Goal: Task Accomplishment & Management: Manage account settings

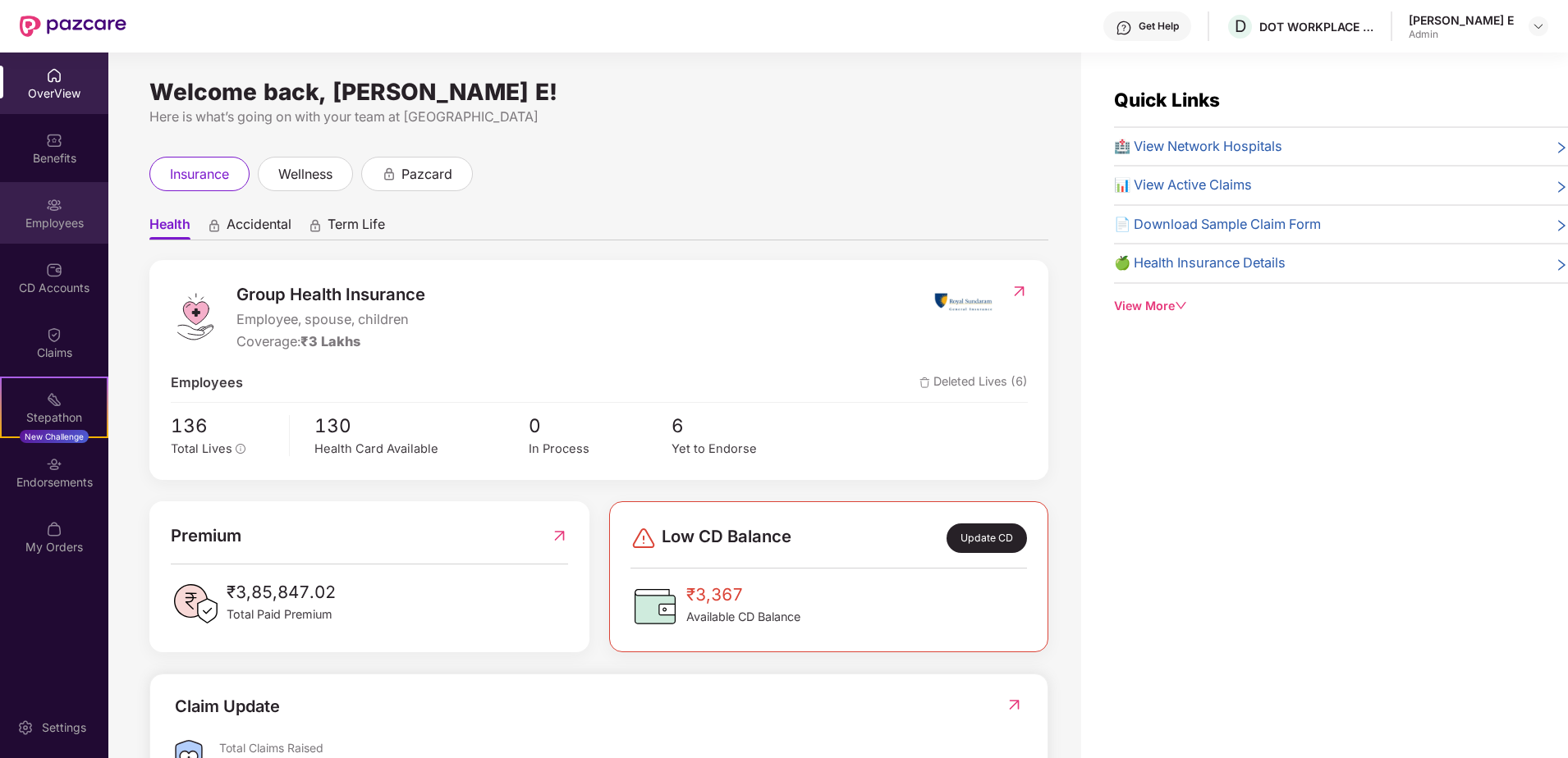
click at [57, 207] on img at bounding box center [54, 204] width 16 height 16
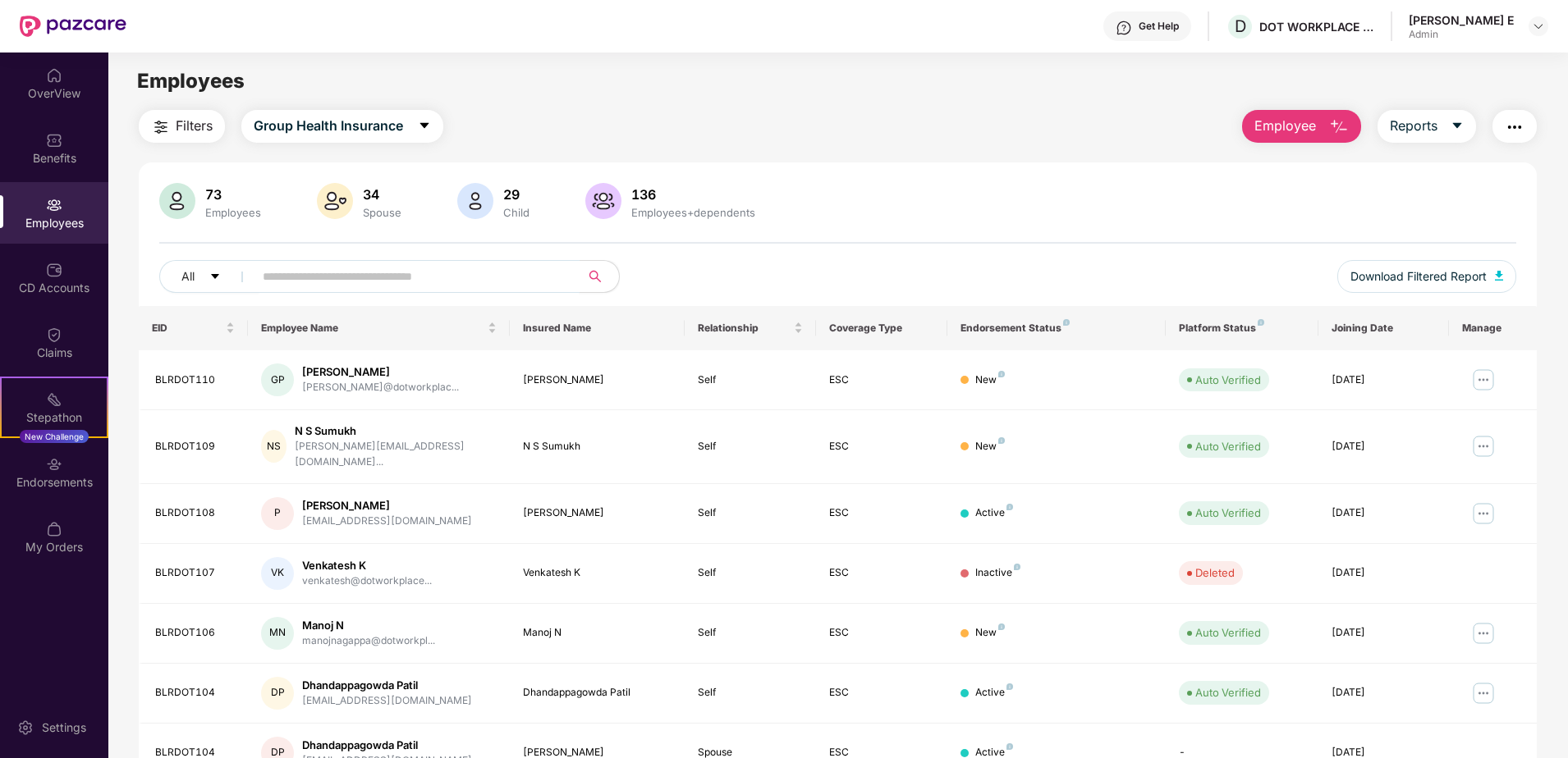
click at [344, 271] on input "text" at bounding box center [410, 276] width 295 height 25
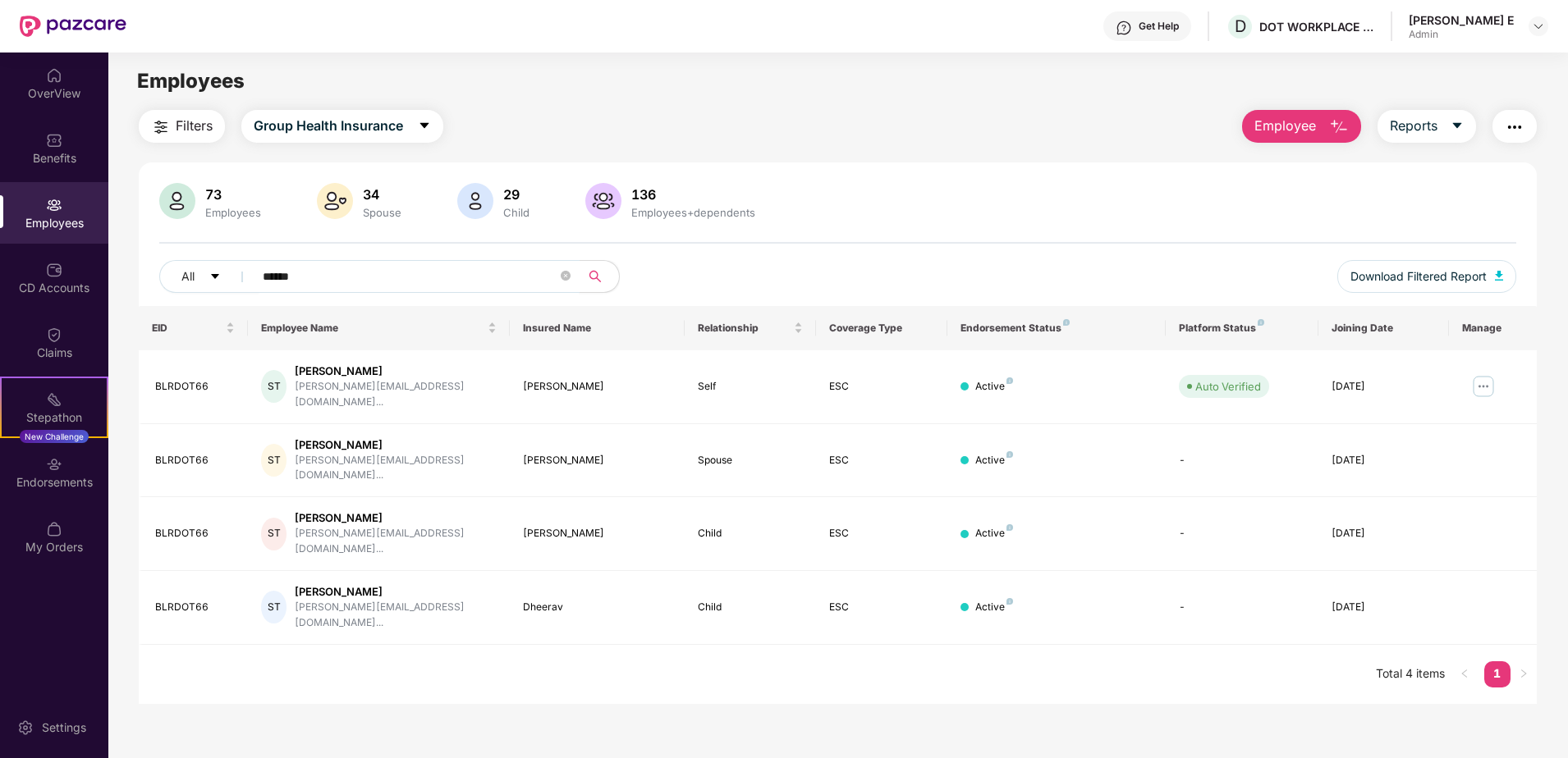
type input "******"
click at [1492, 382] on img at bounding box center [1483, 386] width 26 height 26
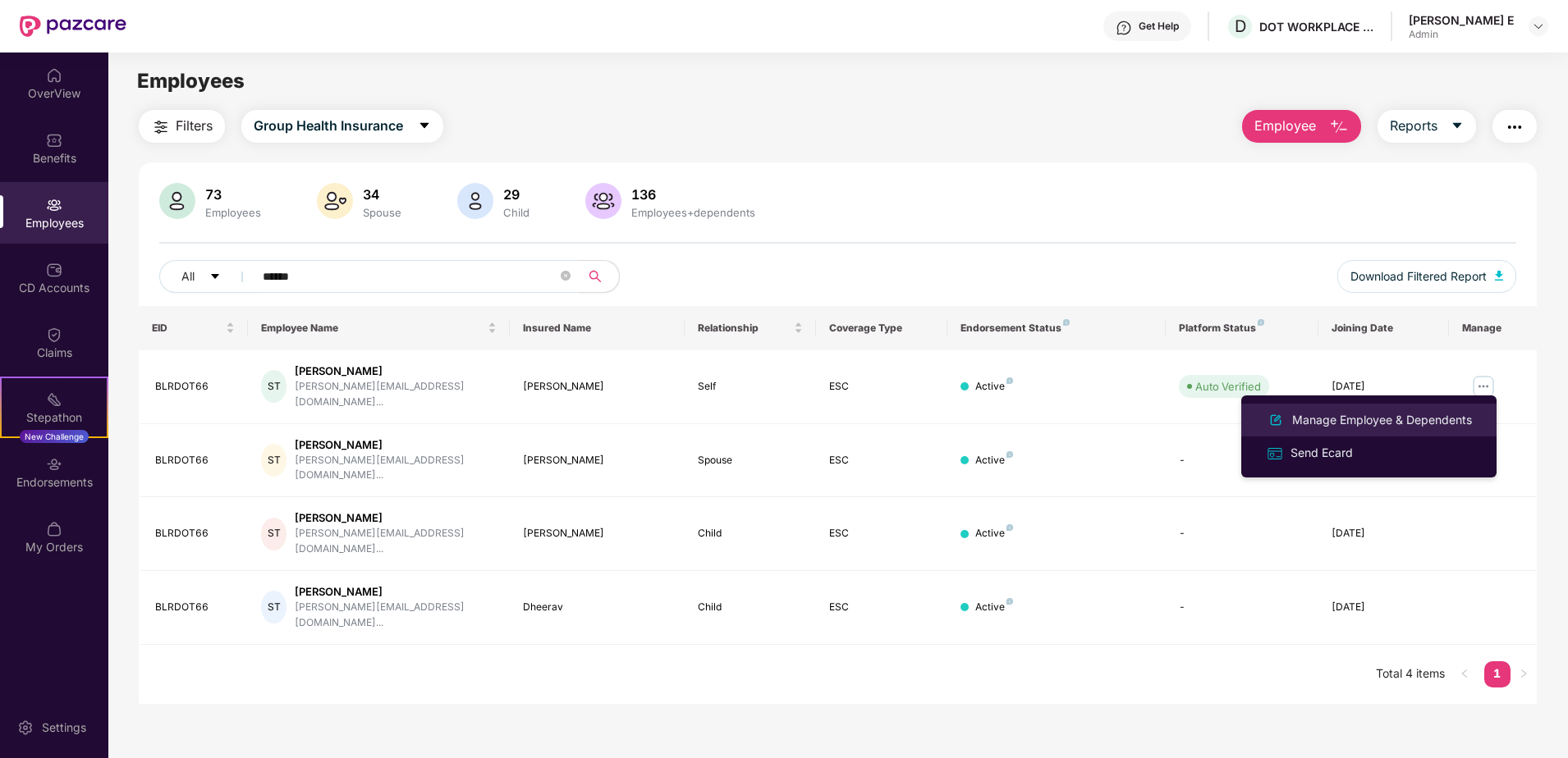
click at [1319, 421] on div "Manage Employee & Dependents" at bounding box center [1382, 419] width 186 height 18
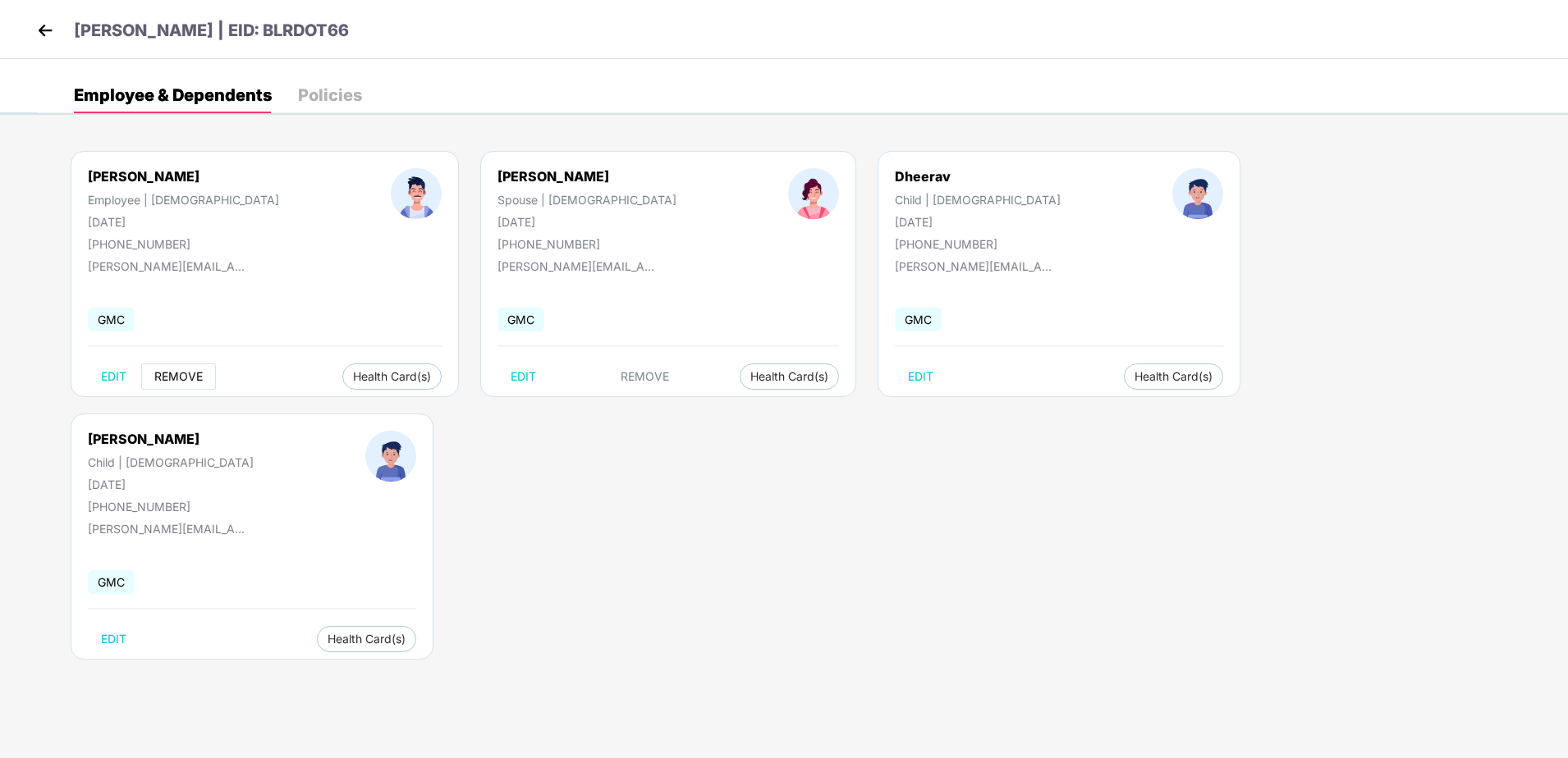
click at [190, 371] on span "REMOVE" at bounding box center [178, 377] width 48 height 13
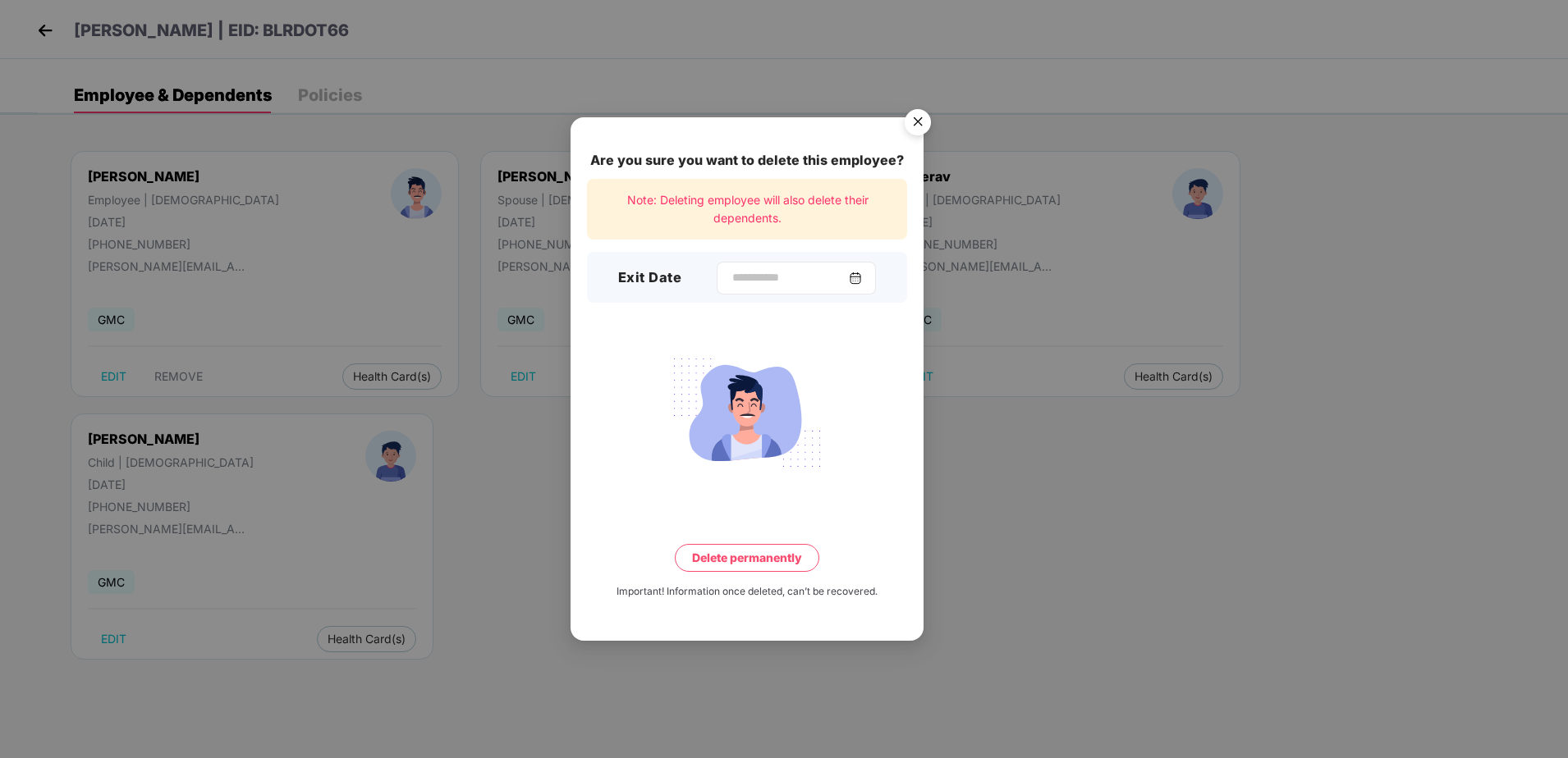
click at [862, 287] on div at bounding box center [796, 278] width 159 height 33
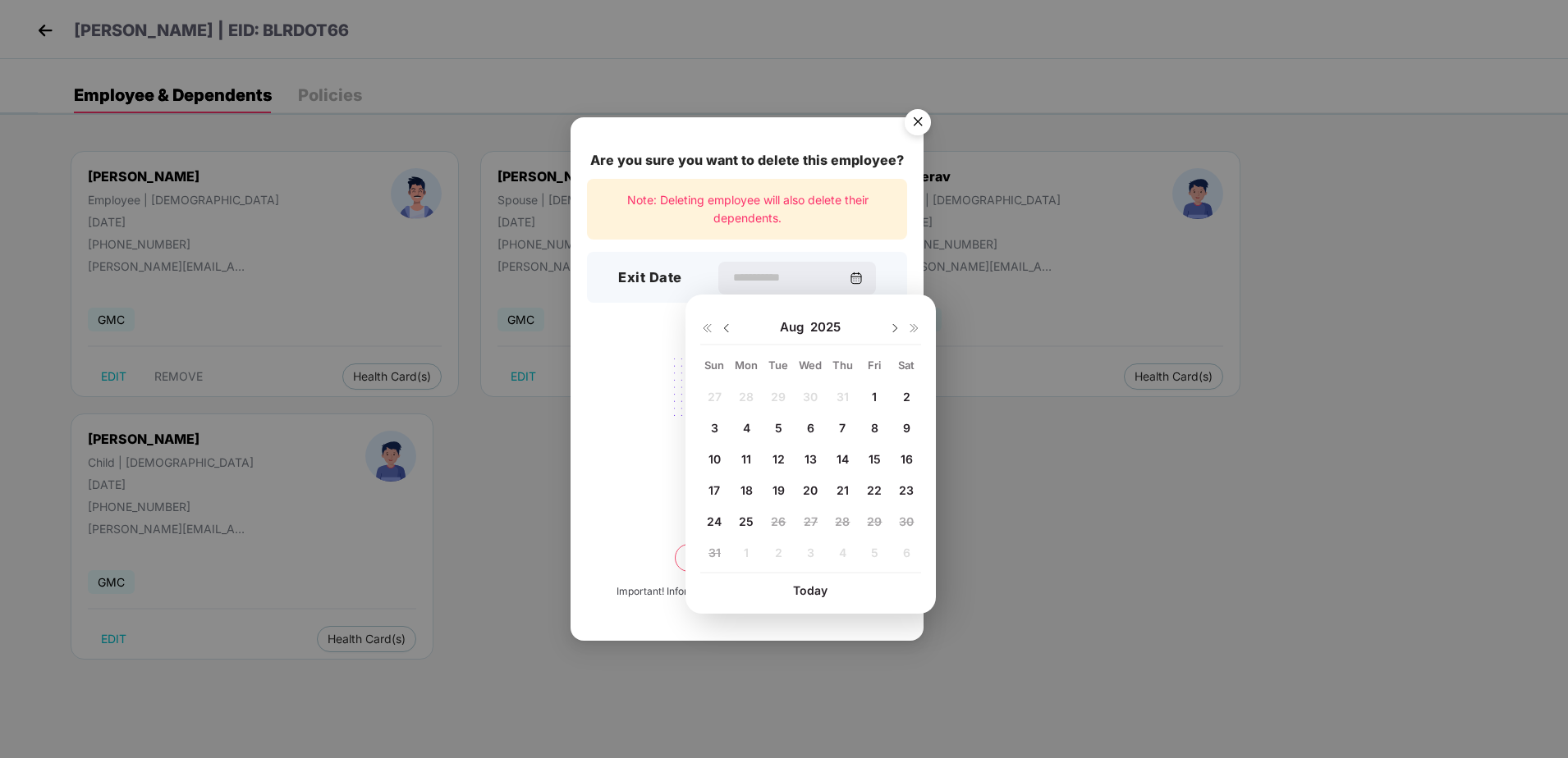
click at [904, 489] on span "23" at bounding box center [906, 490] width 14 height 14
type input "**********"
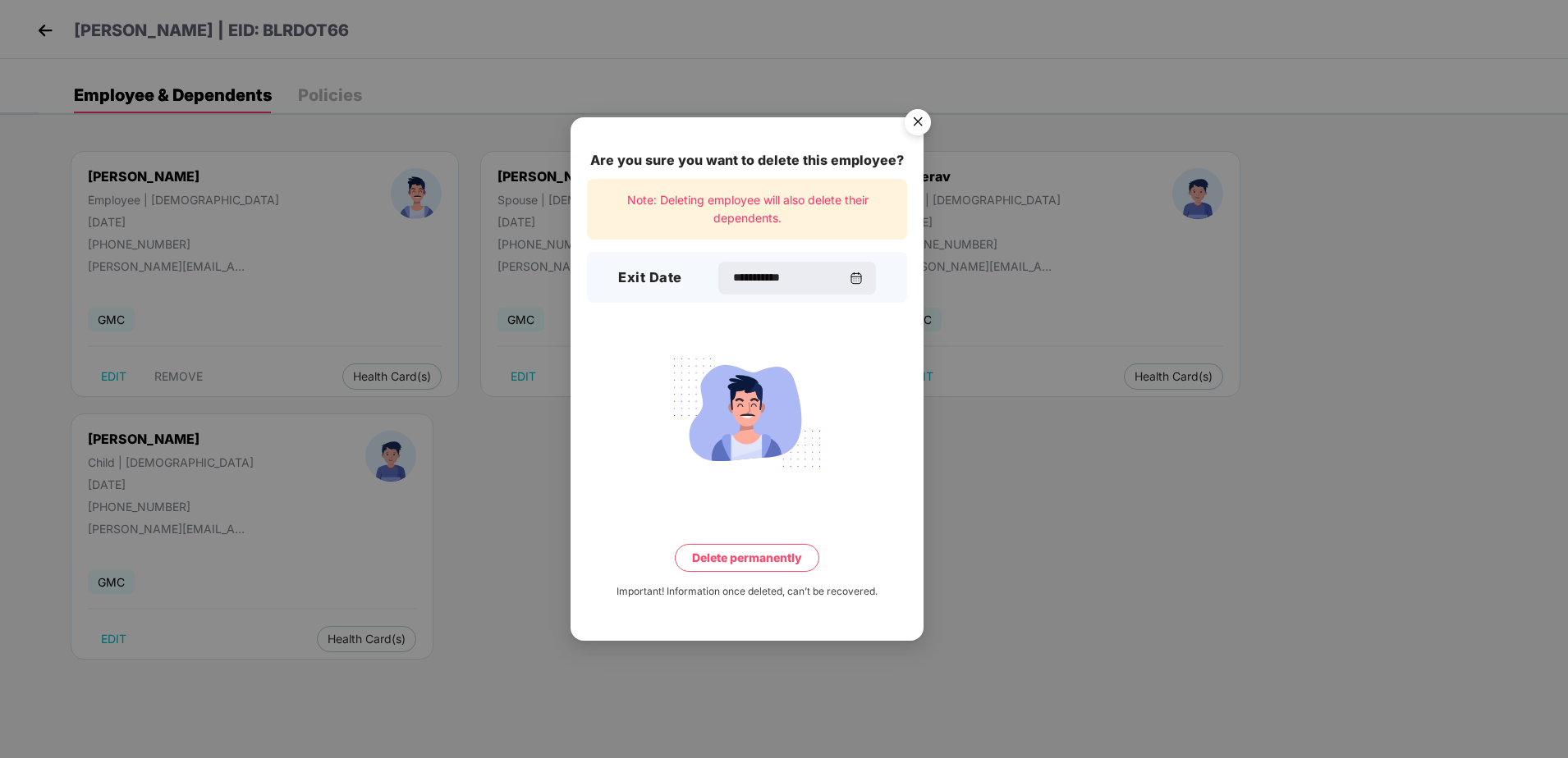
click at [768, 551] on button "Delete permanently" at bounding box center [747, 557] width 145 height 28
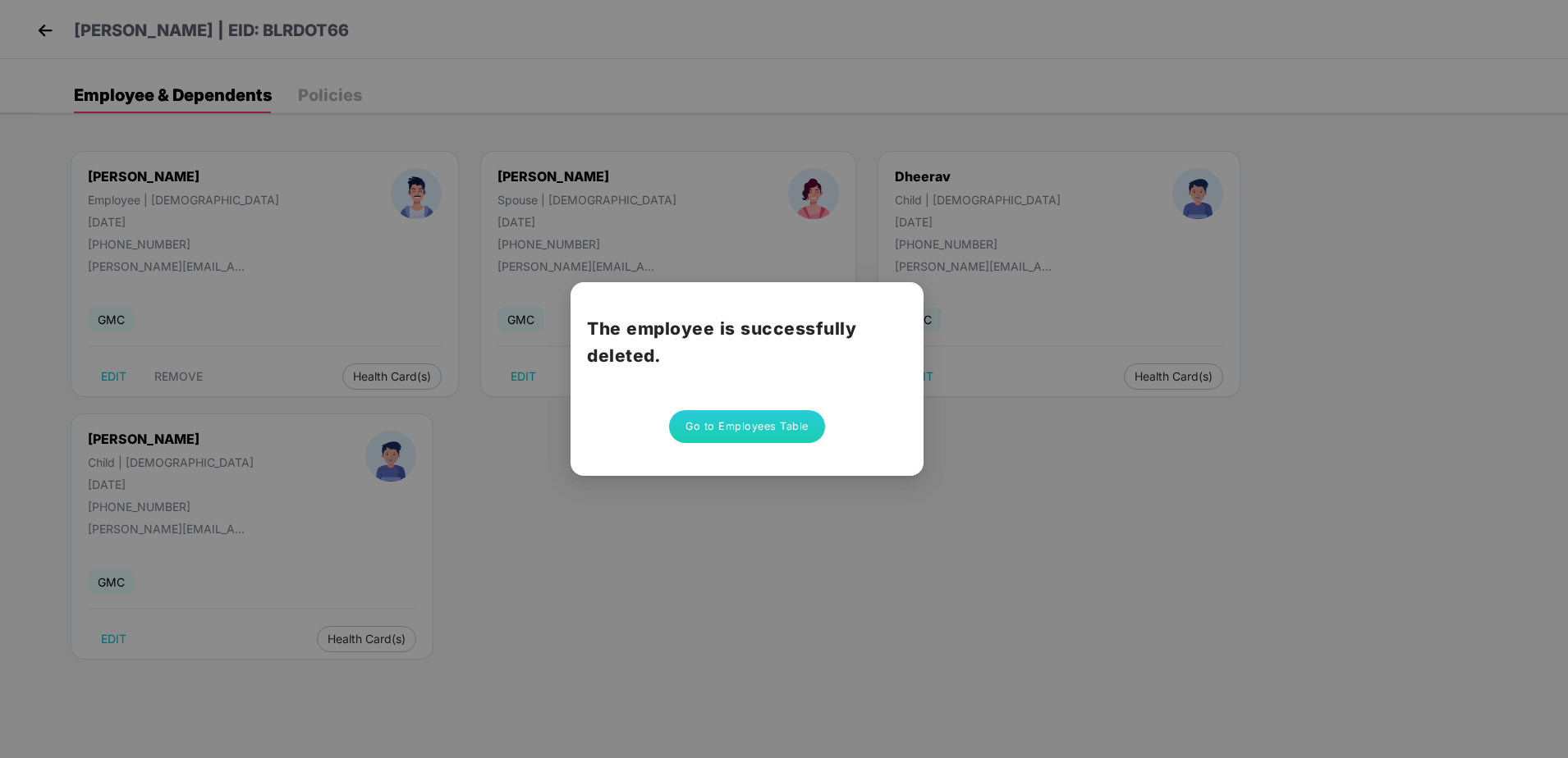
click at [746, 438] on button "Go to Employees Table" at bounding box center [747, 427] width 155 height 33
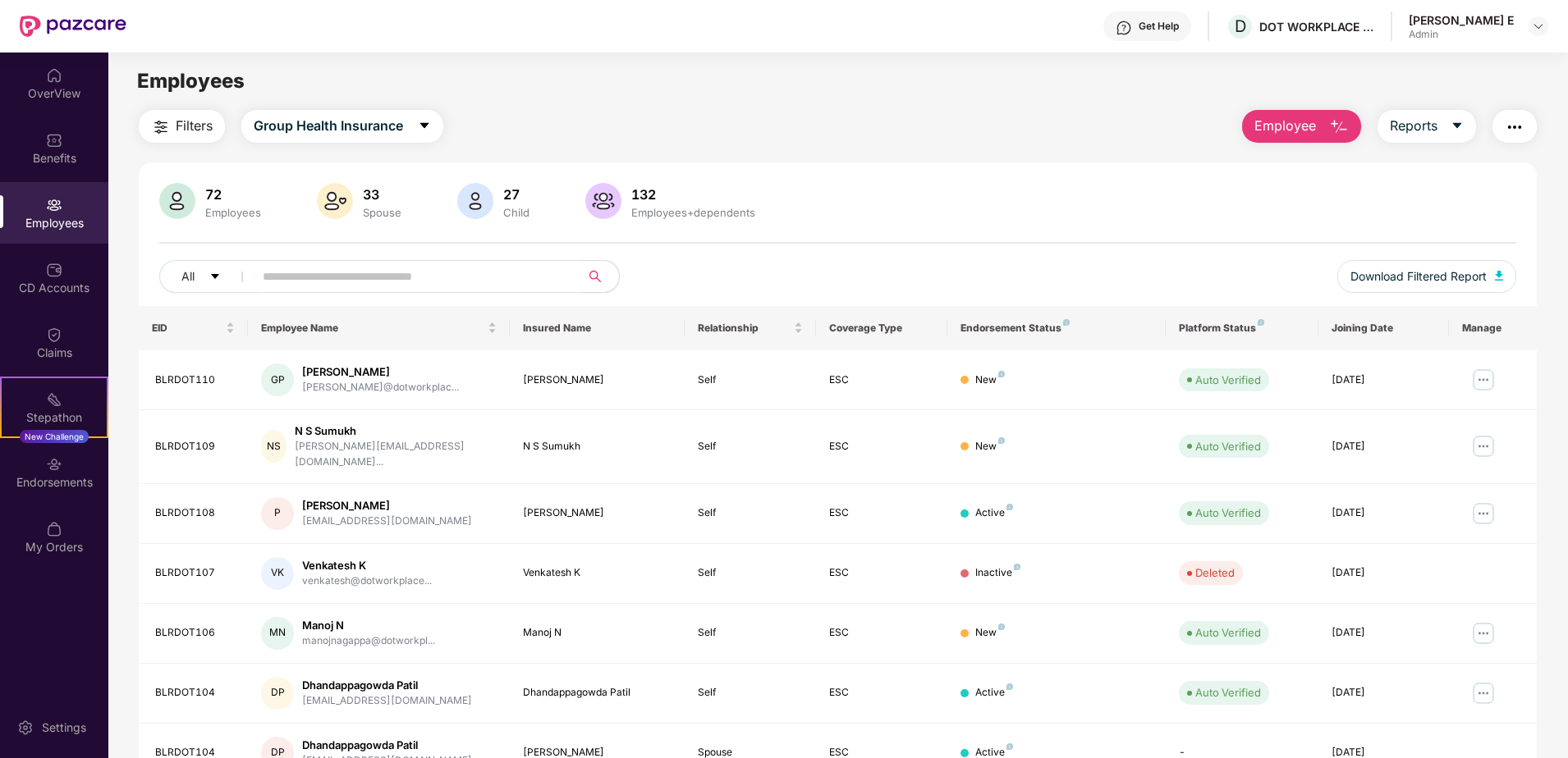
click at [331, 271] on input "text" at bounding box center [410, 276] width 295 height 25
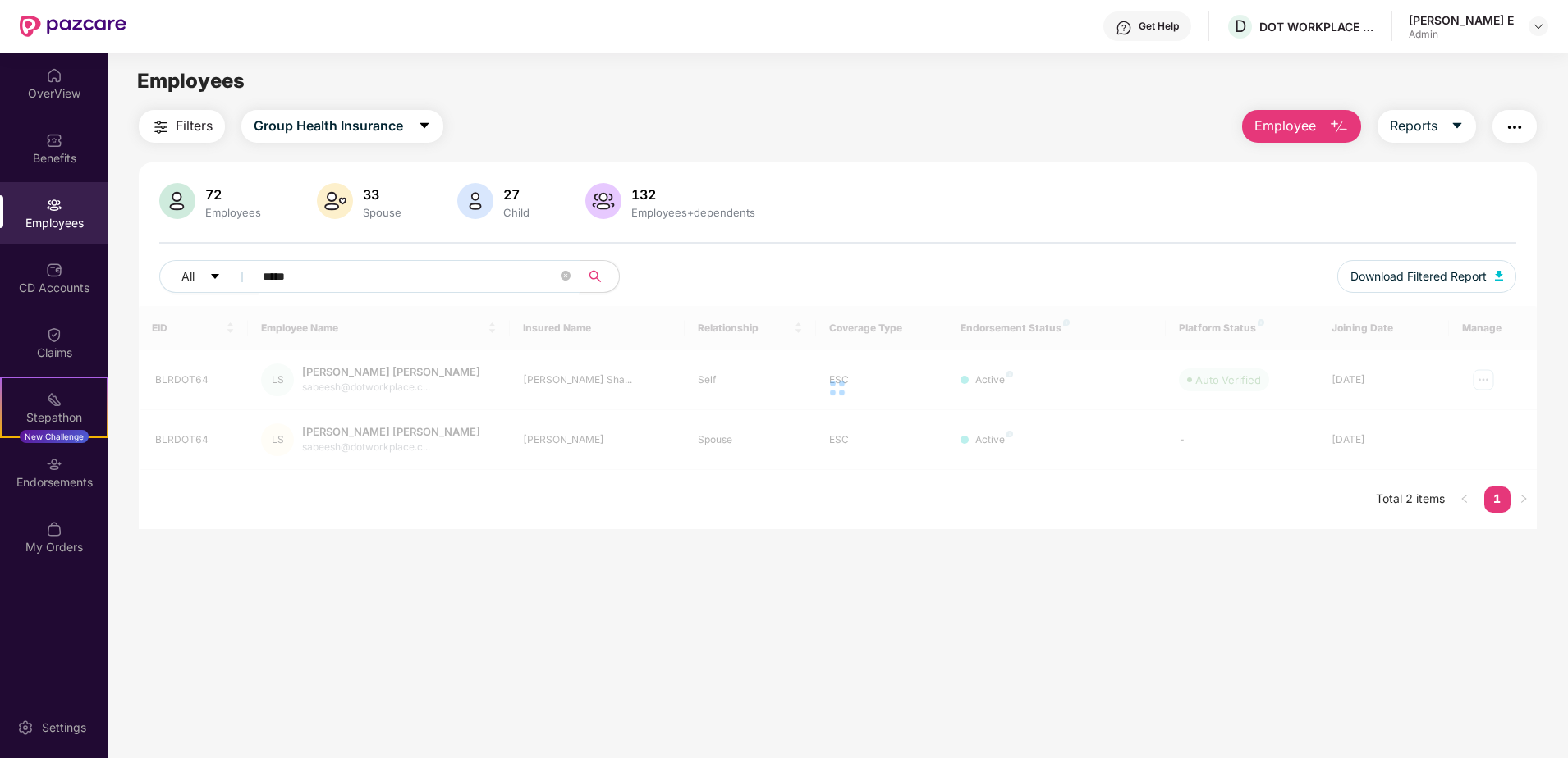
type input "*****"
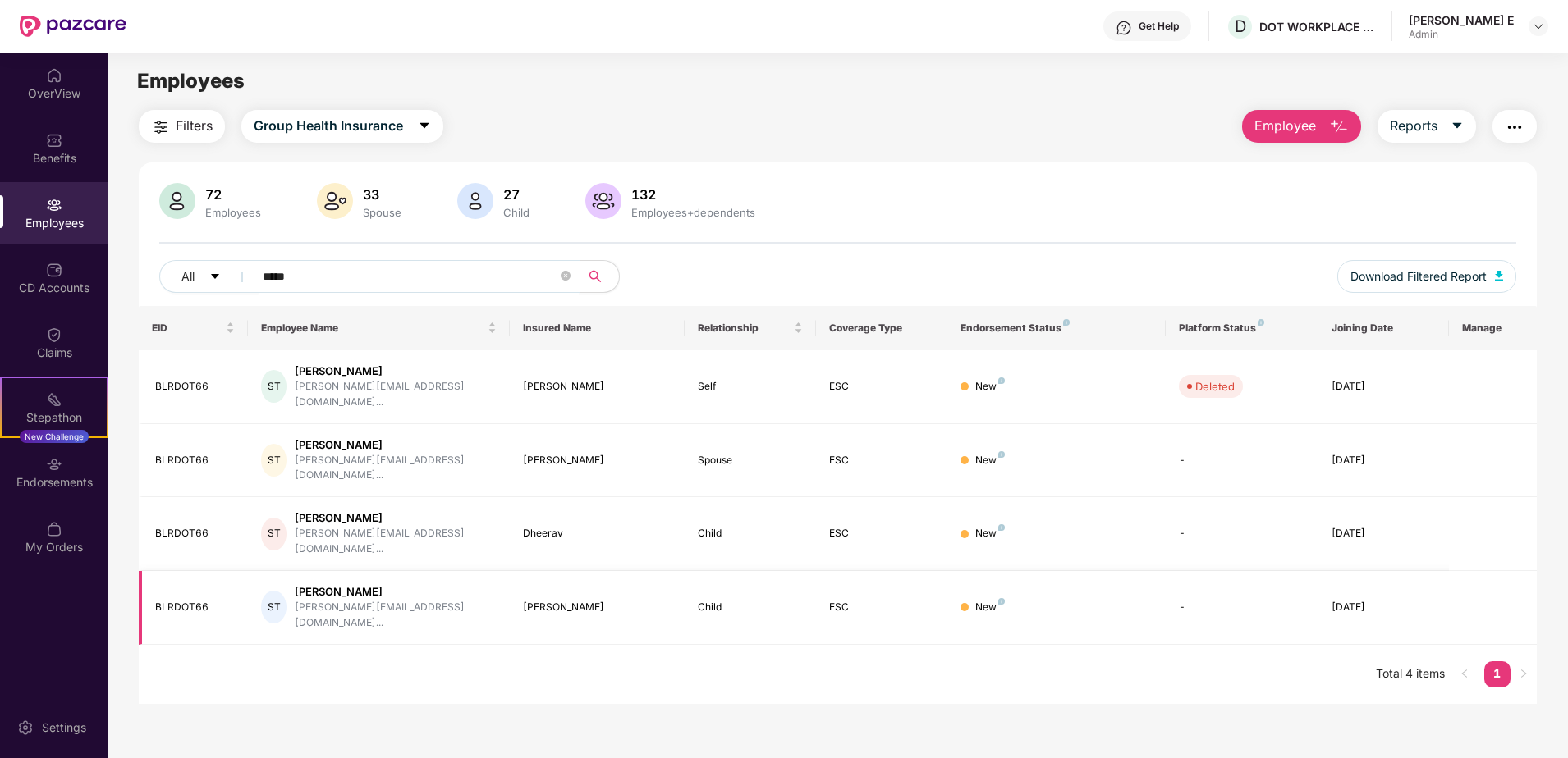
click at [1149, 600] on div "New" at bounding box center [1057, 607] width 192 height 15
click at [986, 383] on div "New" at bounding box center [989, 387] width 30 height 15
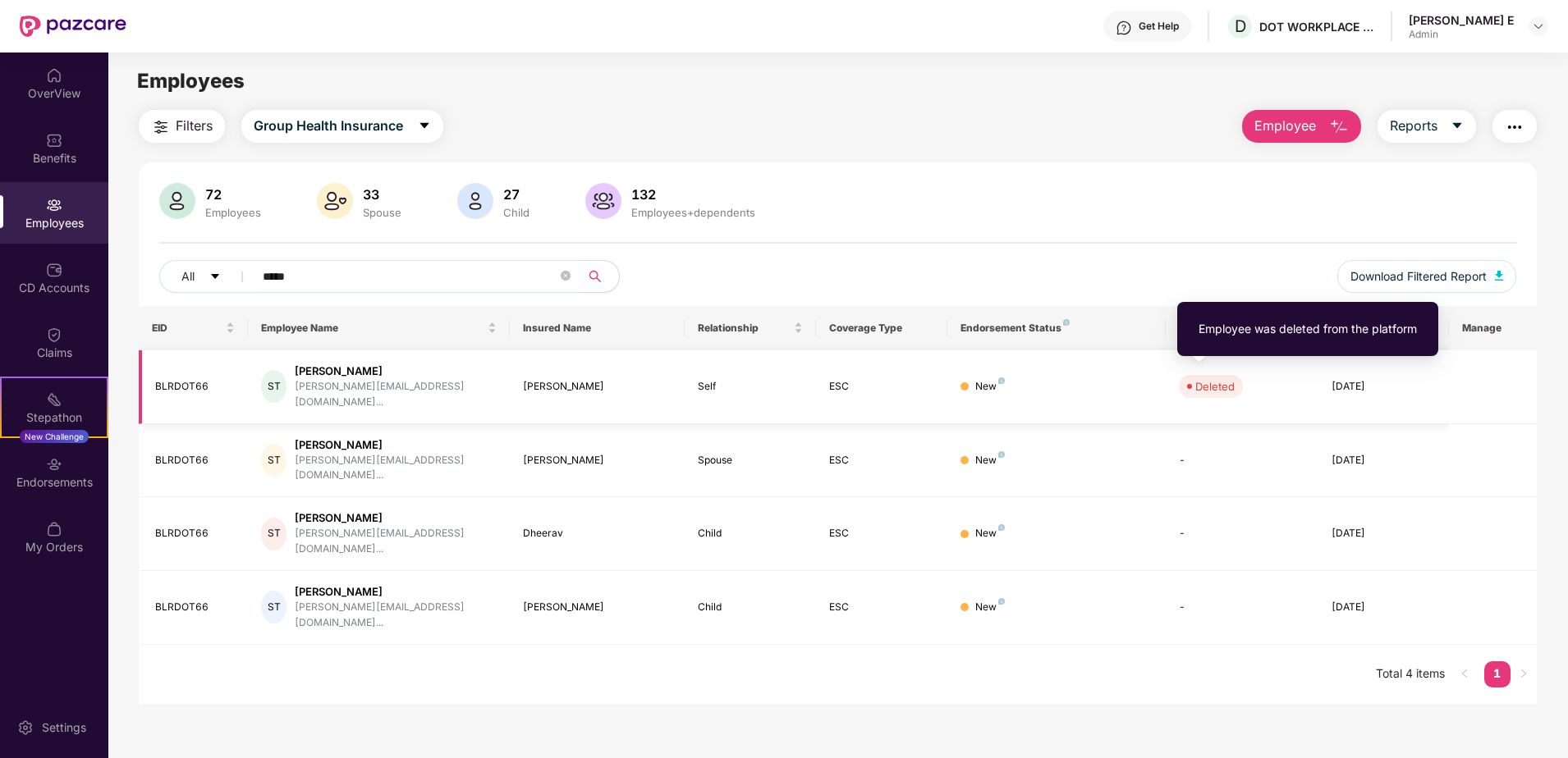
click at [1224, 378] on div "Deleted" at bounding box center [1214, 386] width 39 height 16
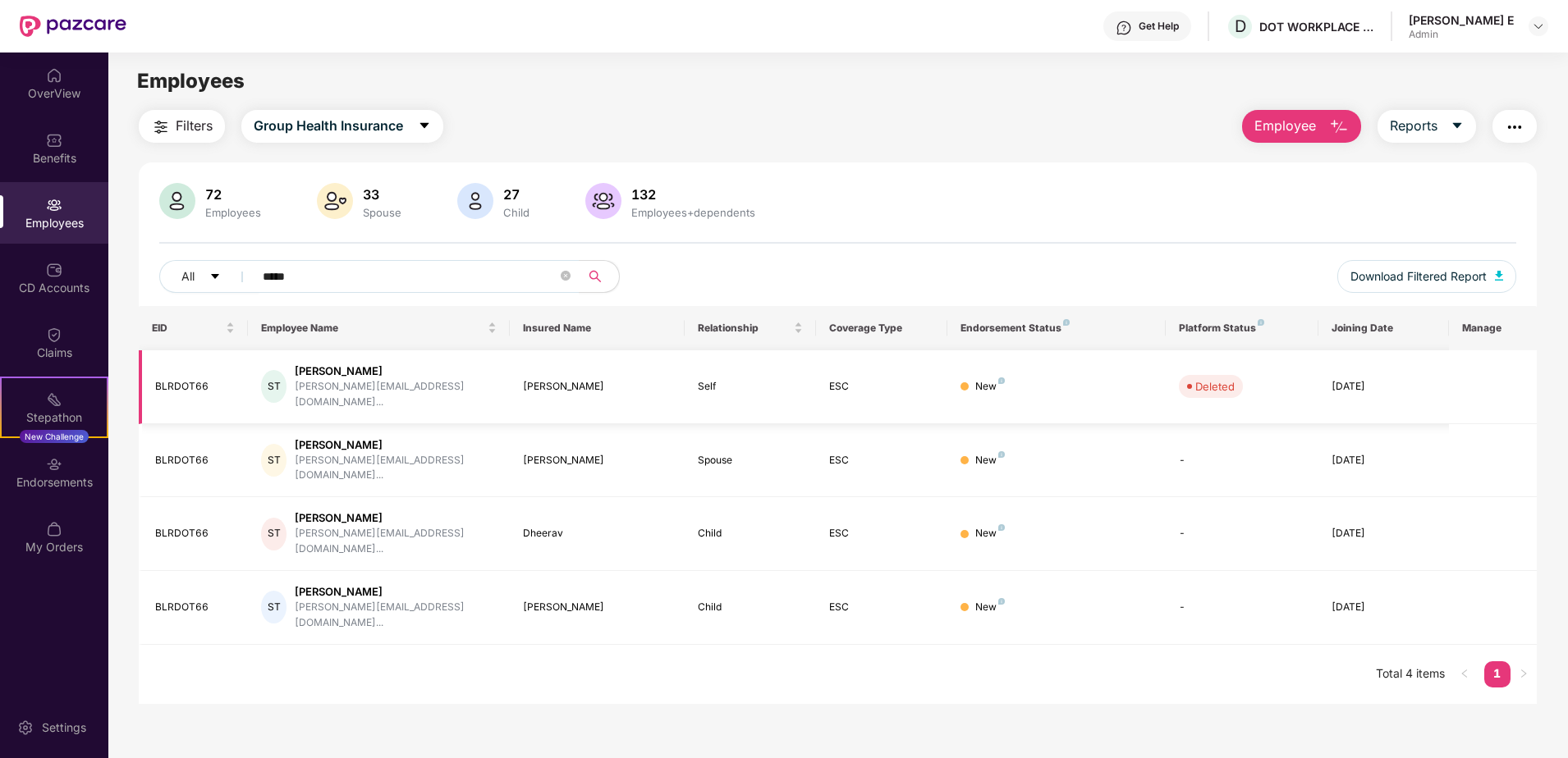
click at [1460, 388] on td at bounding box center [1493, 387] width 88 height 74
click at [1518, 359] on td at bounding box center [1493, 387] width 88 height 74
click at [65, 223] on div "Employees" at bounding box center [54, 223] width 108 height 16
drag, startPoint x: 299, startPoint y: 277, endPoint x: 235, endPoint y: 277, distance: 64.0
click at [235, 277] on div "All *****" at bounding box center [555, 276] width 791 height 33
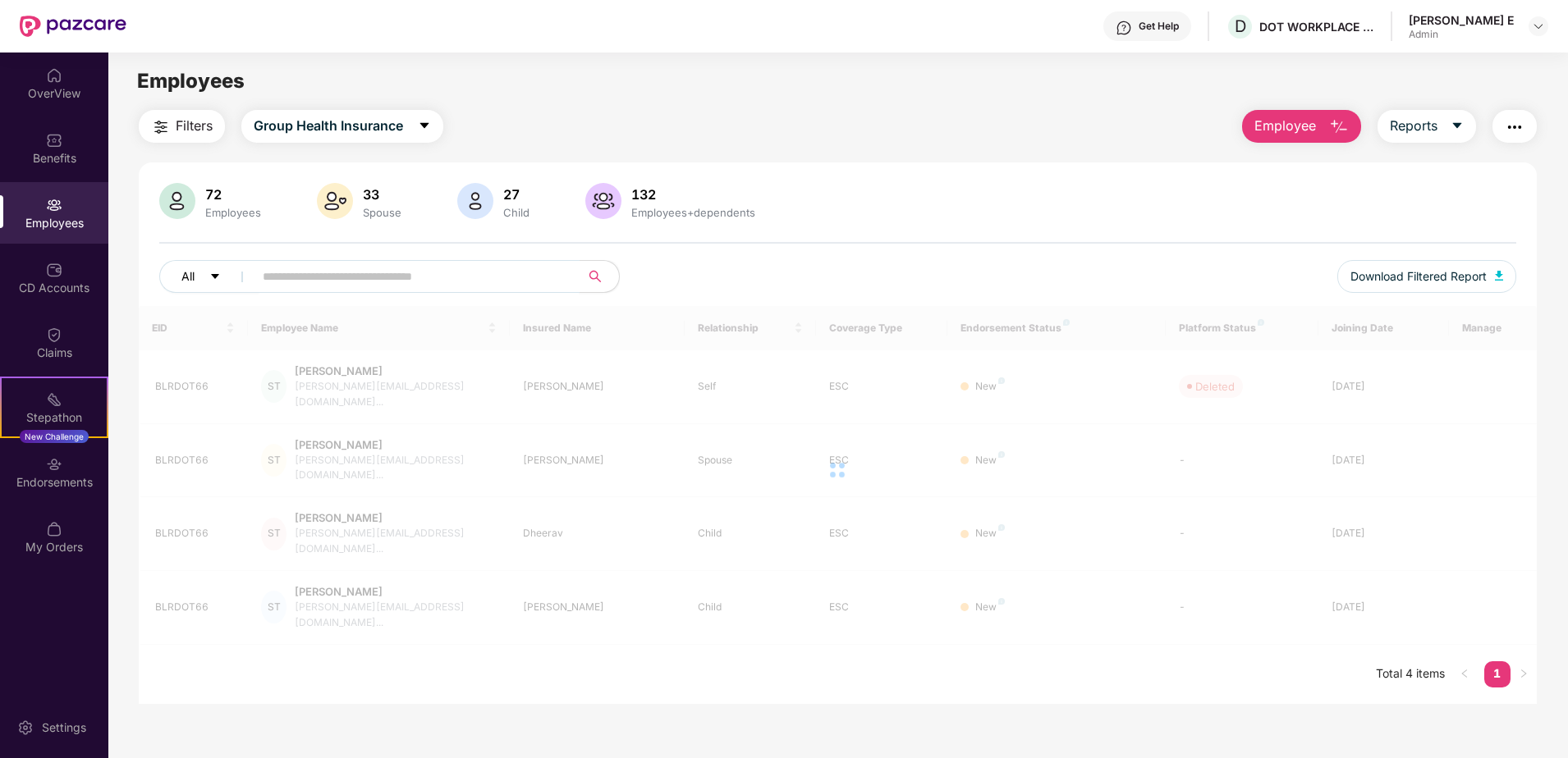
click at [211, 279] on icon "caret-down" at bounding box center [215, 276] width 12 height 12
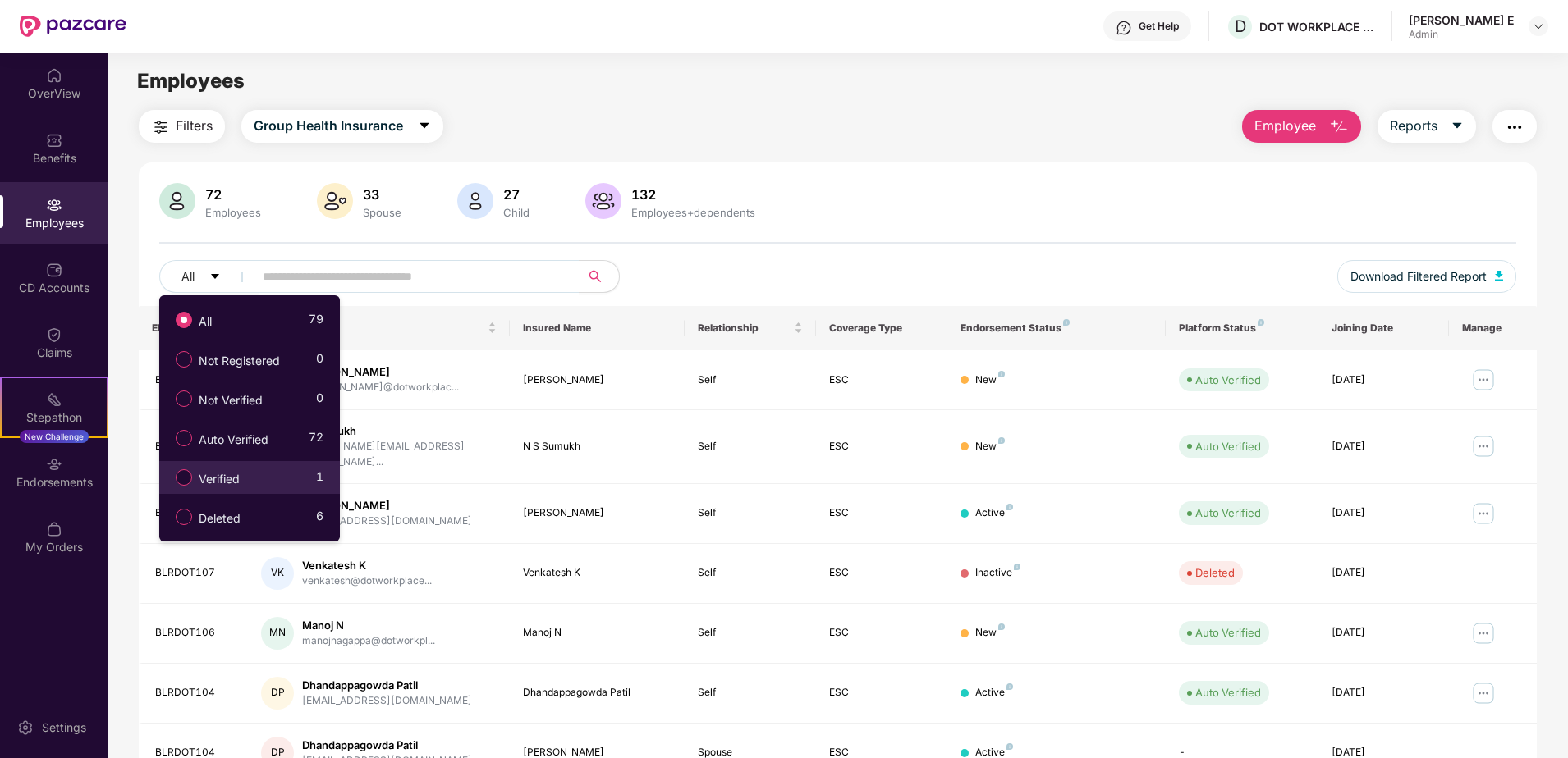
click at [249, 485] on label "Verified" at bounding box center [210, 477] width 87 height 28
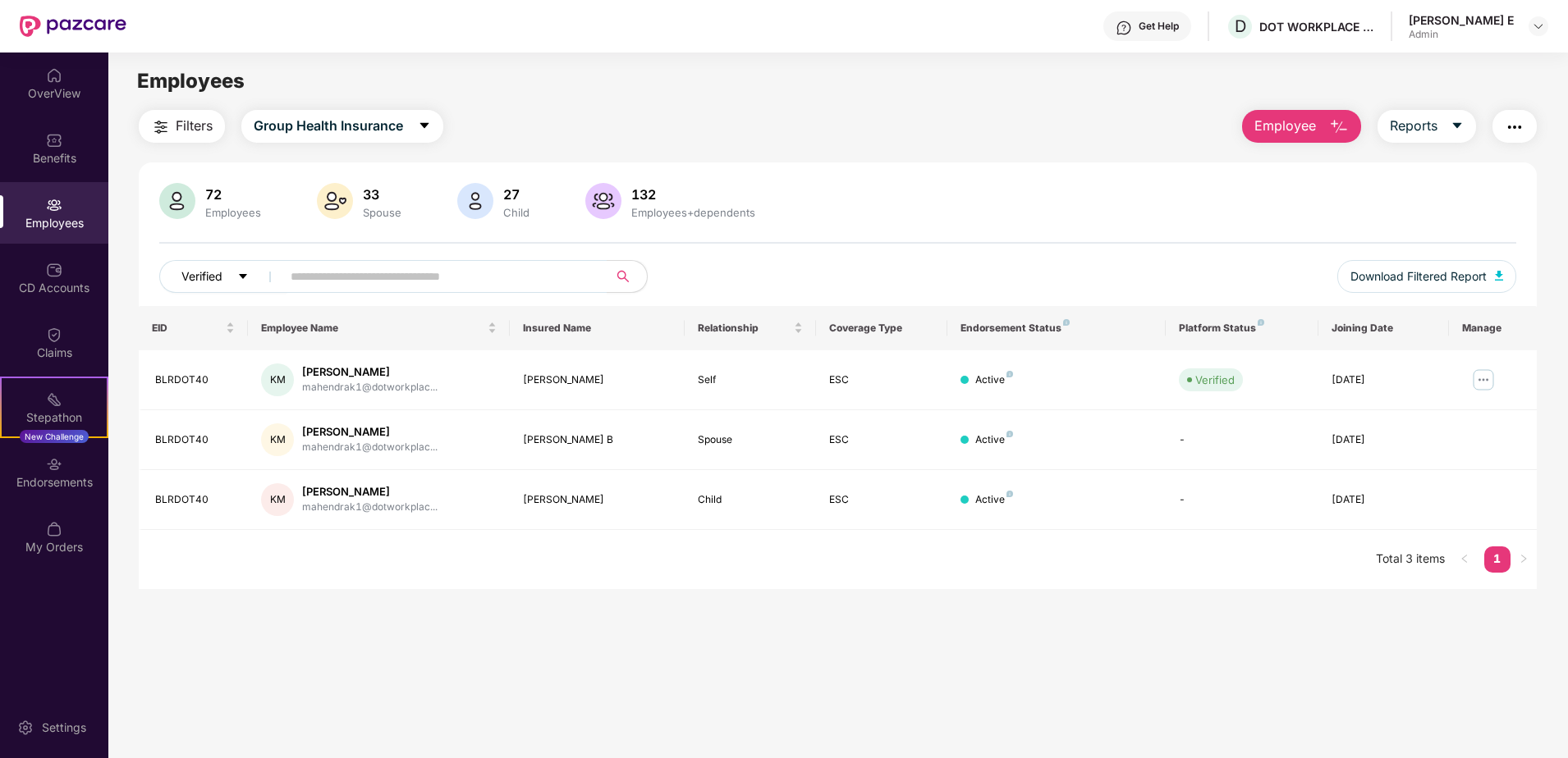
click at [238, 285] on button "Verified" at bounding box center [223, 276] width 128 height 33
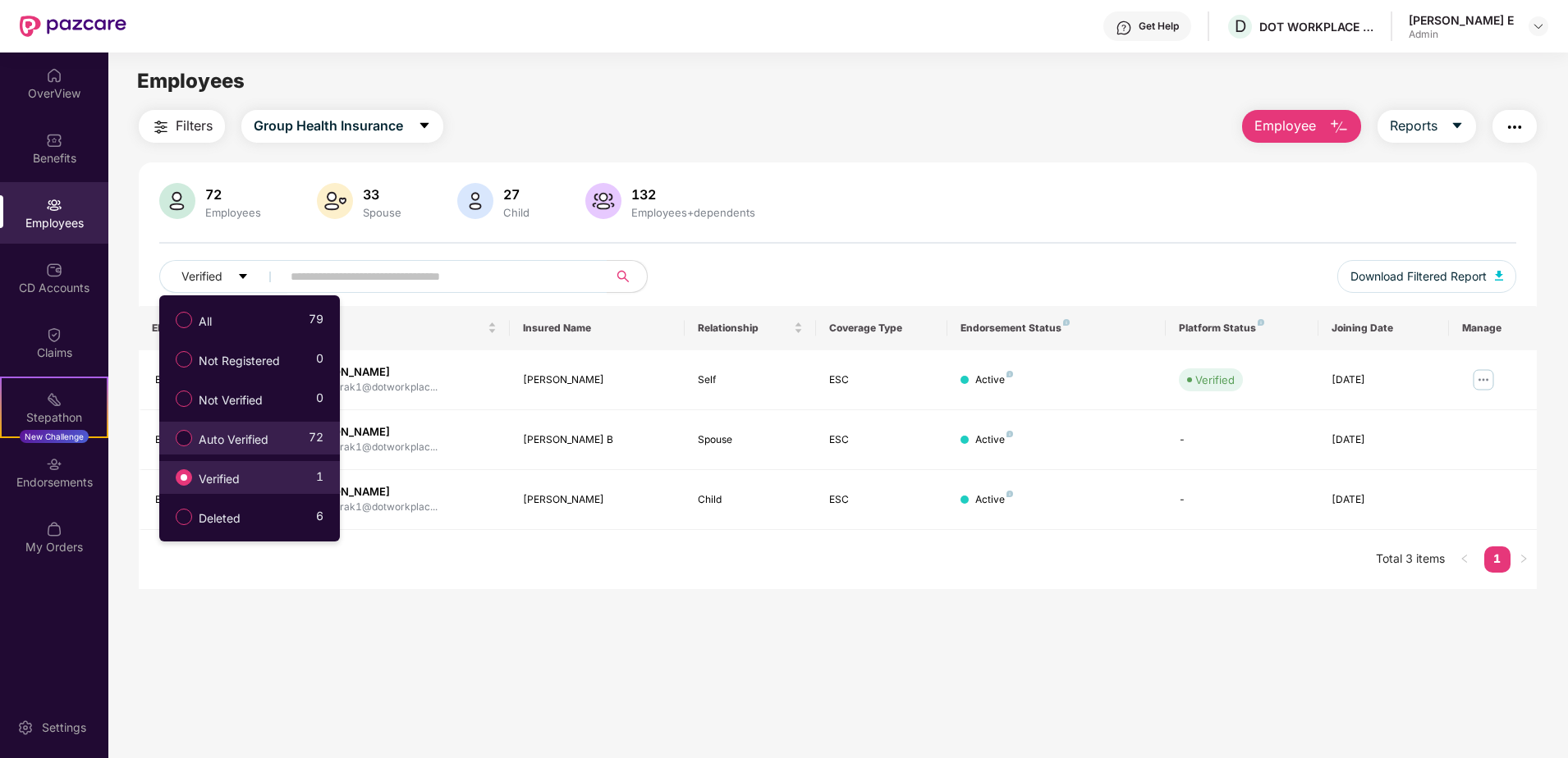
click at [227, 430] on label "Auto Verified" at bounding box center [225, 438] width 116 height 28
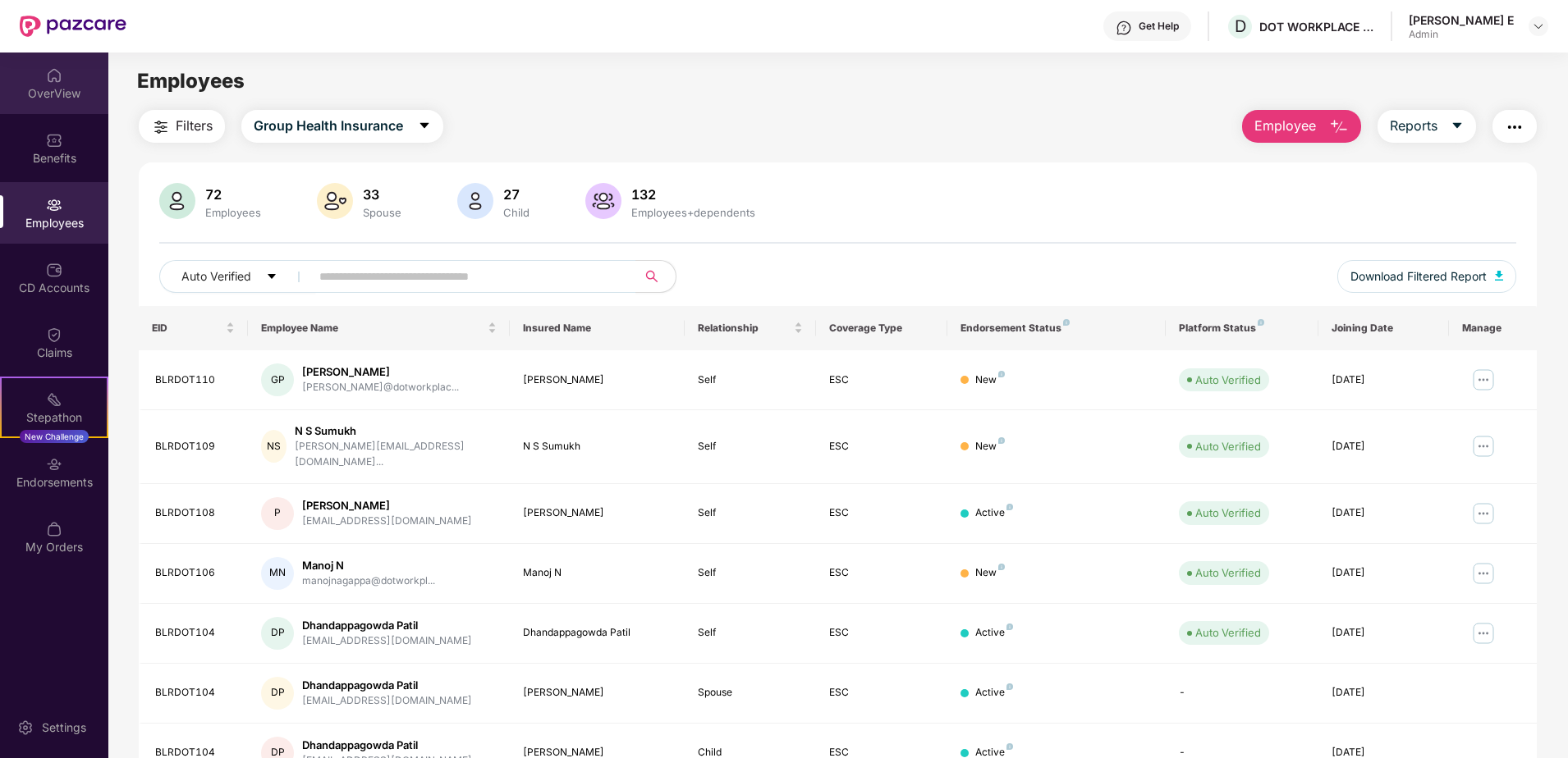
click at [68, 92] on div "OverView" at bounding box center [54, 93] width 108 height 16
